Goal: Obtain resource: Obtain resource

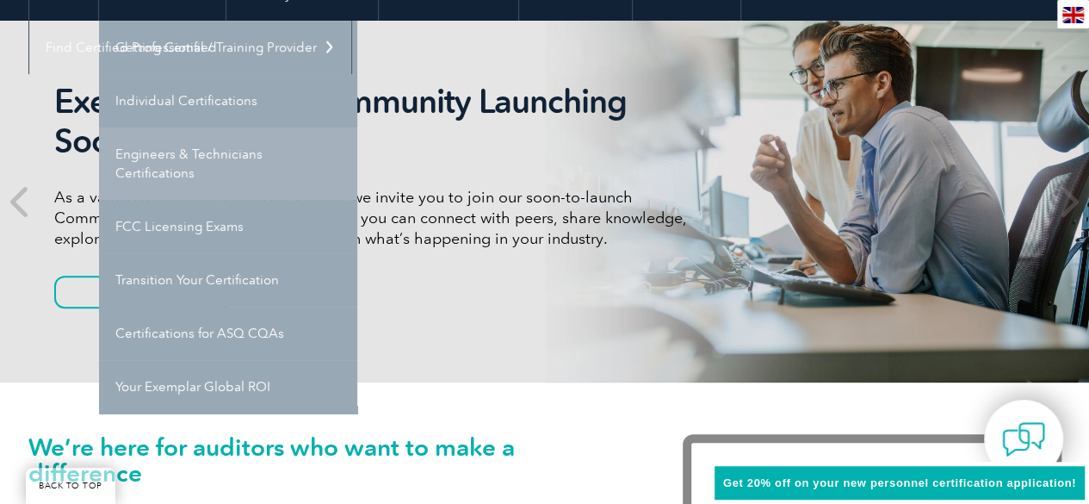
scroll to position [195, 0]
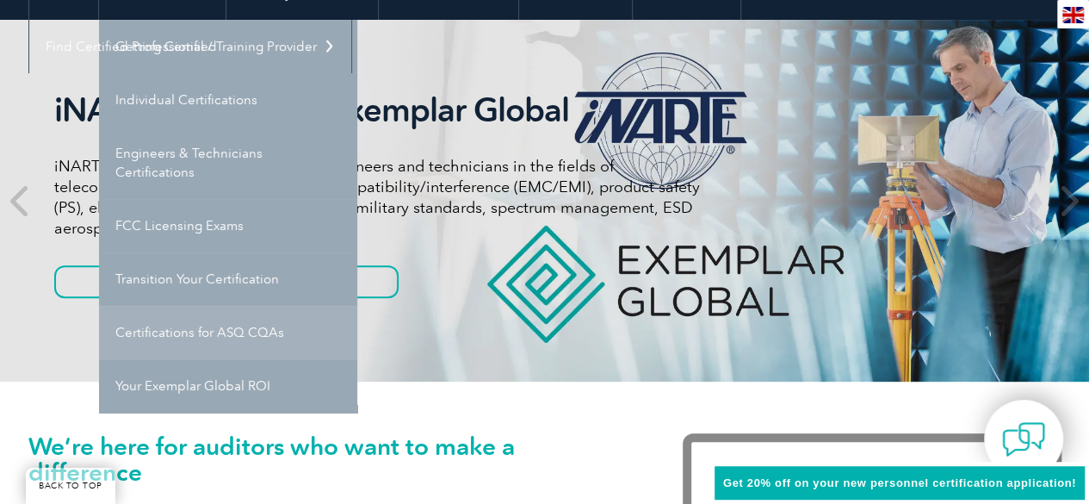
click at [223, 338] on link "Certifications for ASQ CQAs" at bounding box center [228, 332] width 258 height 53
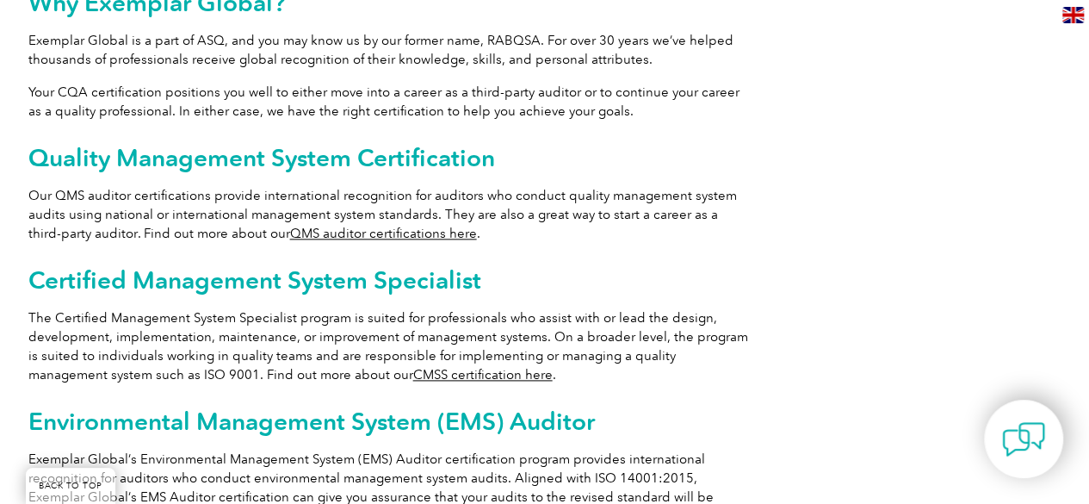
scroll to position [962, 0]
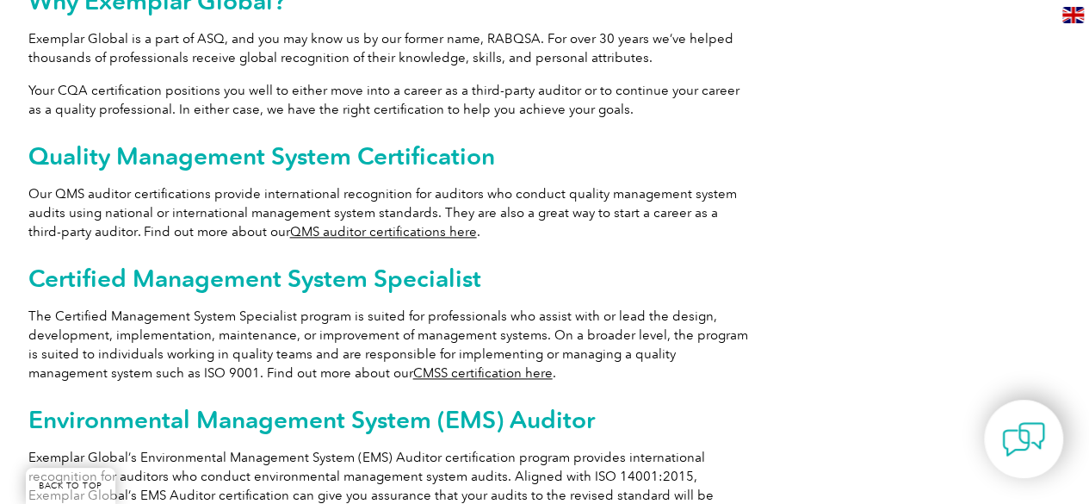
click at [301, 224] on link "QMS auditor certifications here" at bounding box center [383, 231] width 187 height 15
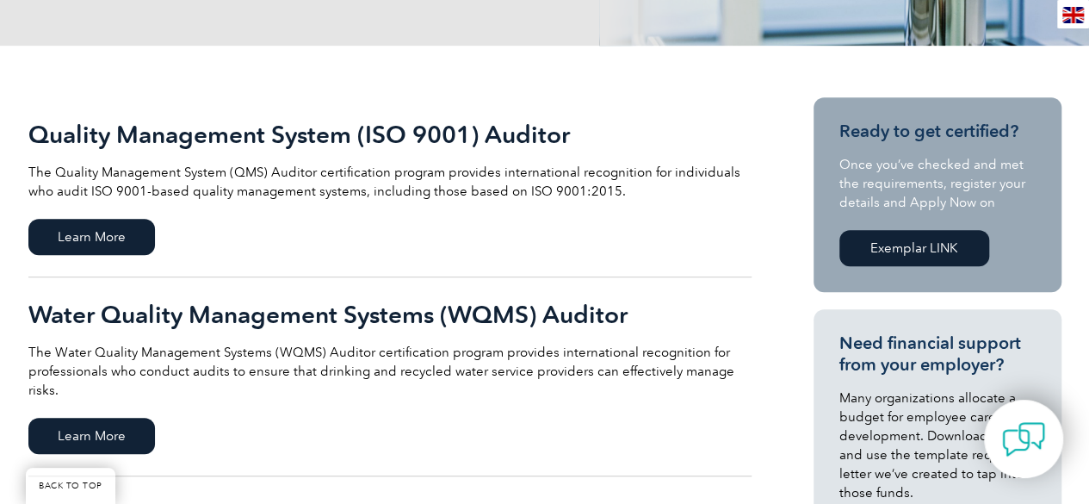
scroll to position [342, 0]
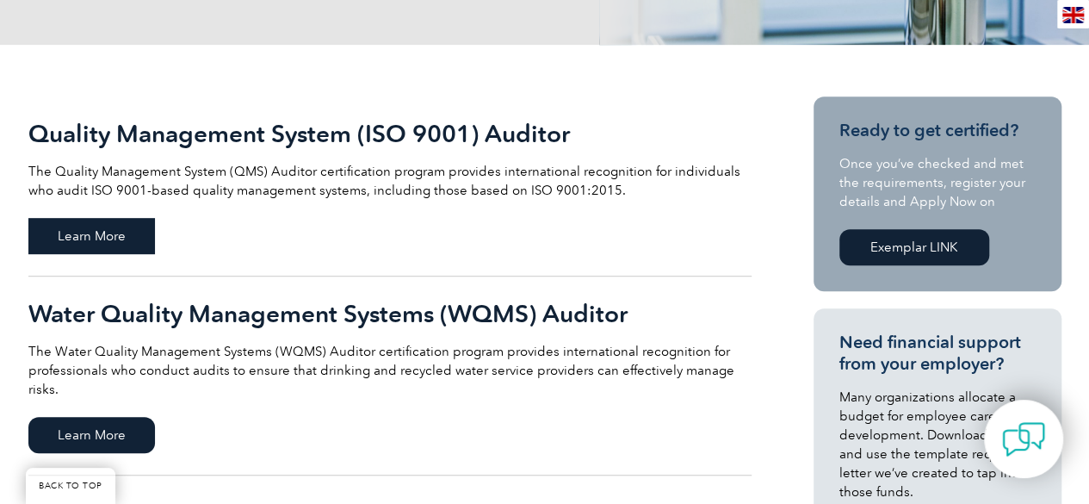
click at [114, 232] on span "Learn More" at bounding box center [91, 236] width 127 height 36
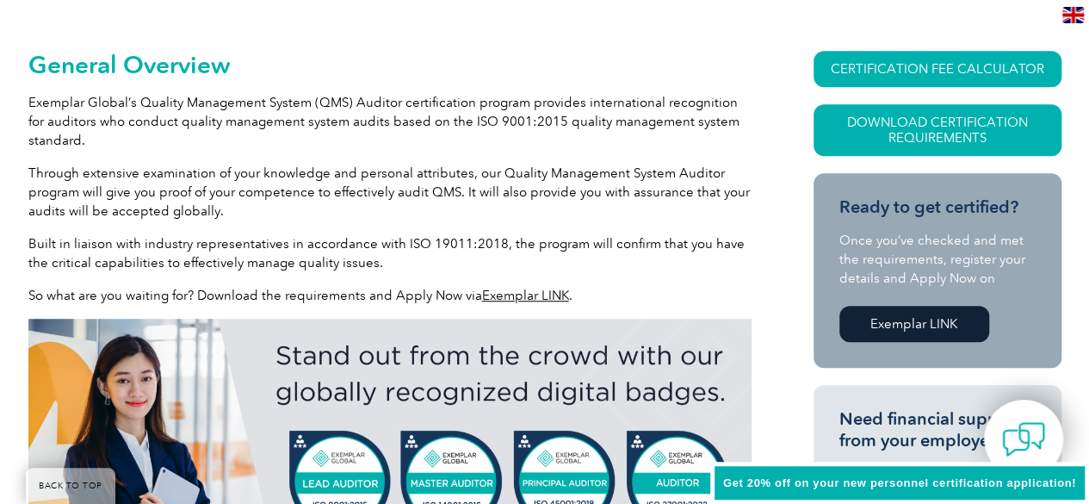
scroll to position [388, 0]
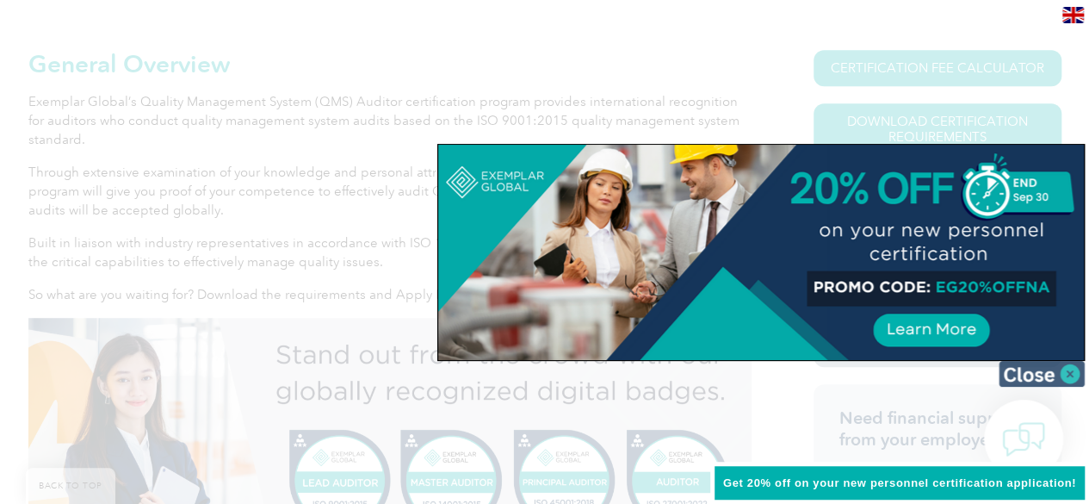
click at [1066, 381] on img at bounding box center [1042, 374] width 86 height 26
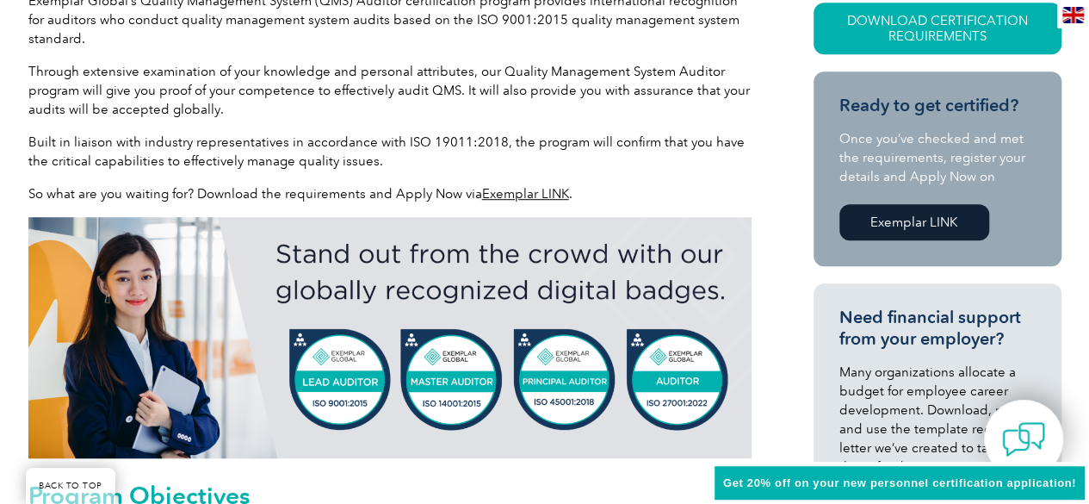
scroll to position [490, 0]
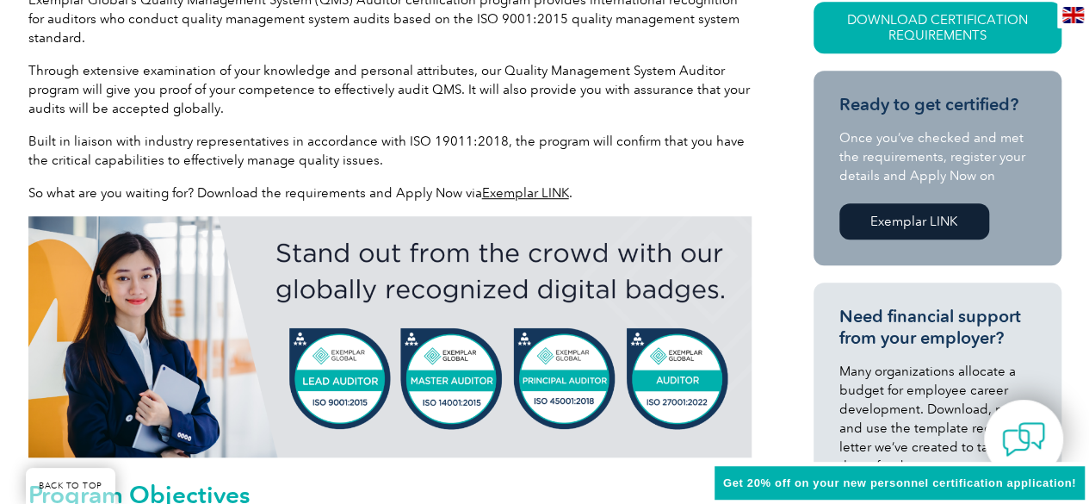
click at [482, 191] on link "Exemplar LINK" at bounding box center [525, 192] width 87 height 15
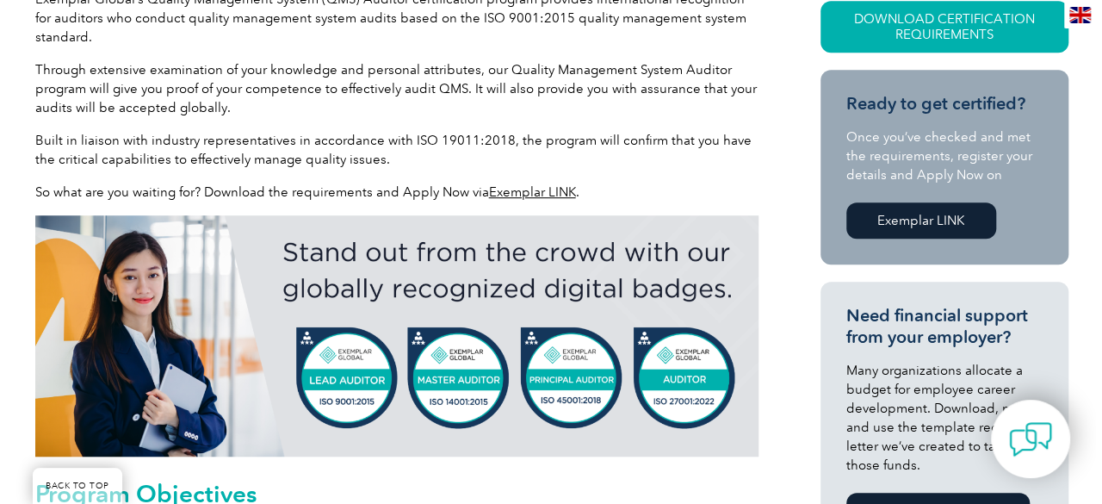
scroll to position [490, 0]
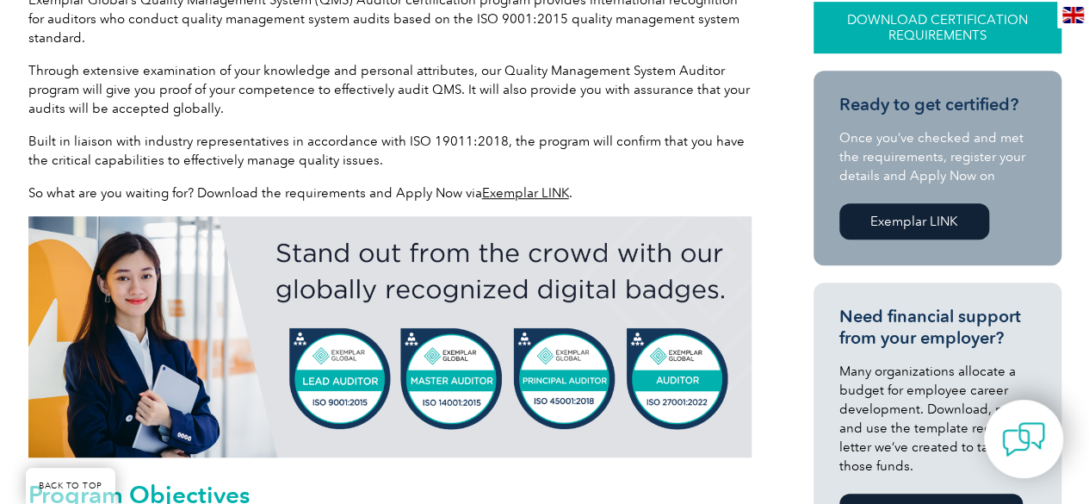
click at [873, 42] on link "Download Certification Requirements" at bounding box center [938, 28] width 248 height 52
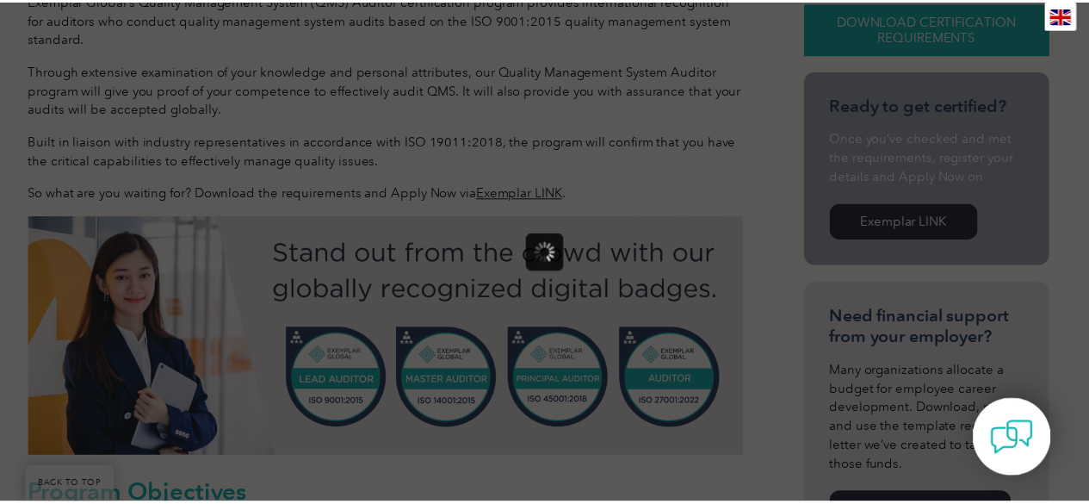
scroll to position [0, 0]
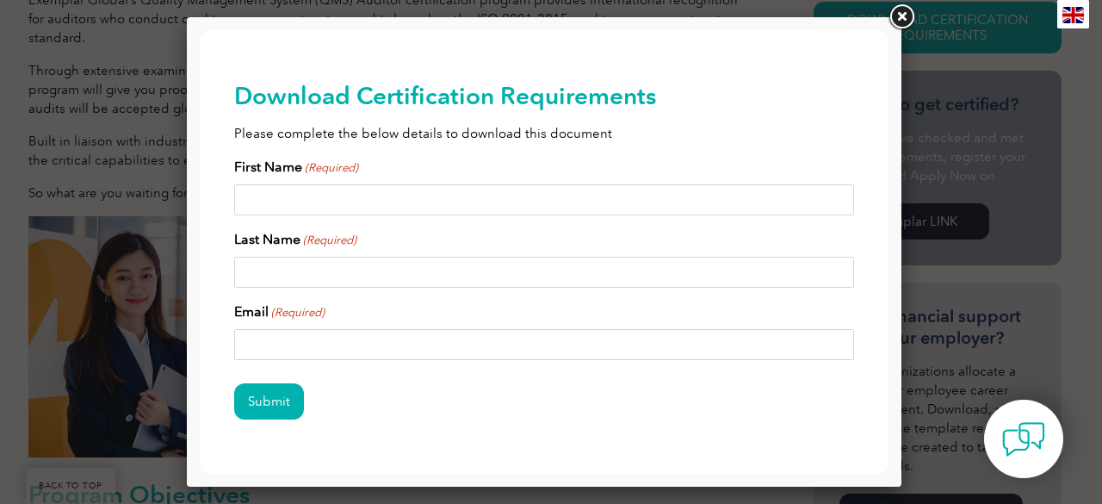
click at [905, 15] on link at bounding box center [901, 17] width 31 height 31
